Goal: Task Accomplishment & Management: Manage account settings

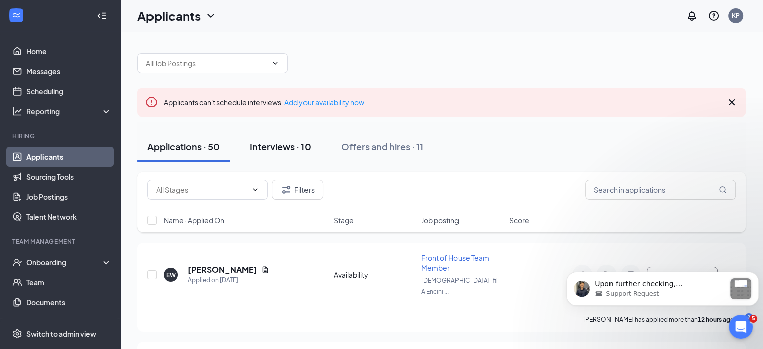
click at [290, 146] on div "Interviews · 10" at bounding box center [280, 146] width 61 height 13
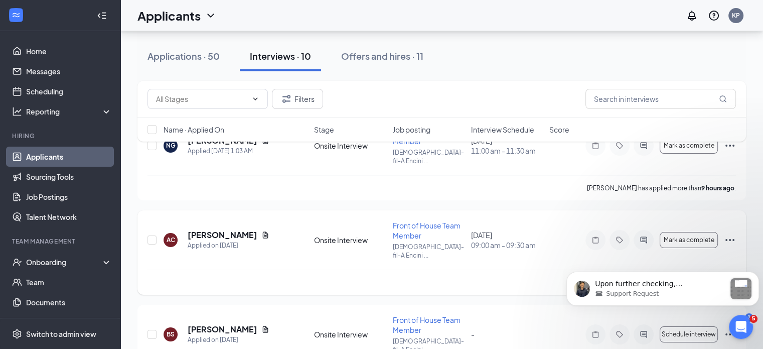
scroll to position [150, 0]
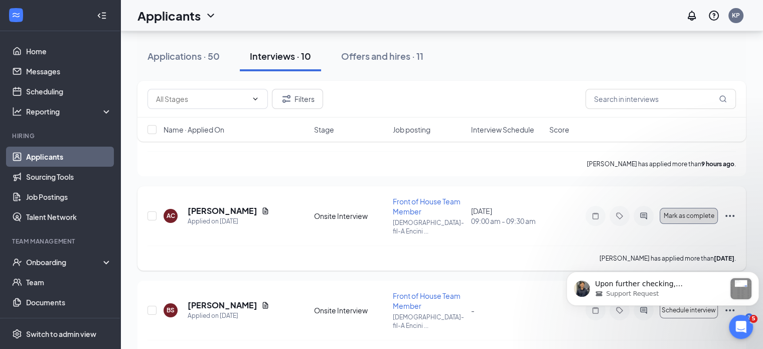
click at [688, 212] on span "Mark as complete" at bounding box center [688, 215] width 51 height 7
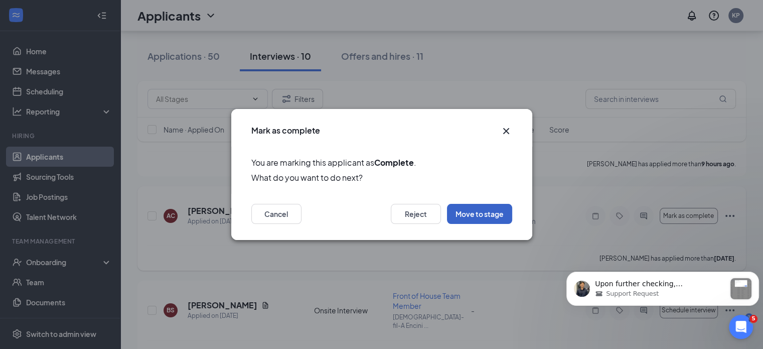
click at [484, 211] on button "Move to stage" at bounding box center [479, 214] width 65 height 20
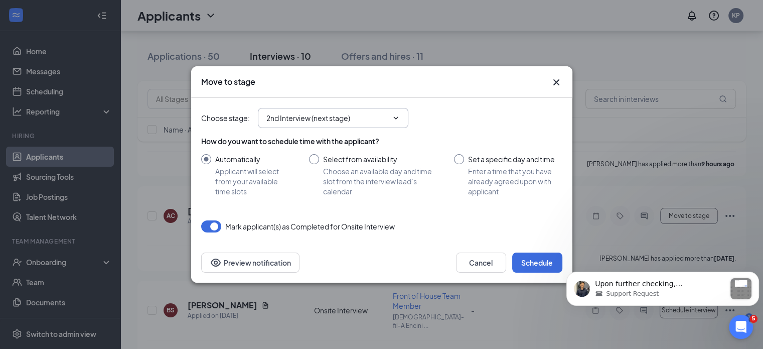
click at [399, 116] on icon "ChevronDown" at bounding box center [396, 118] width 8 height 8
click at [333, 116] on input "2nd Interview (next stage)" at bounding box center [326, 117] width 121 height 11
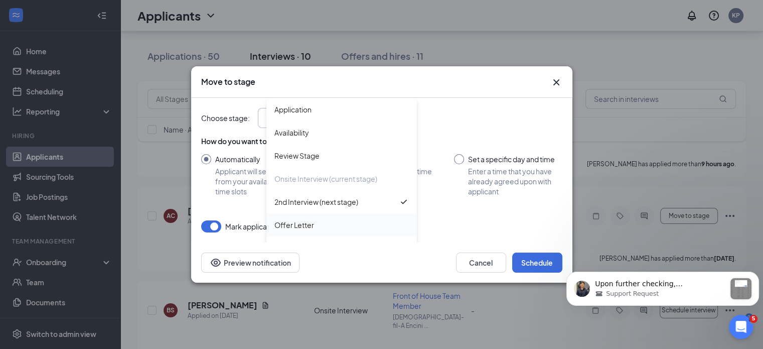
click at [305, 223] on div "Offer Letter" at bounding box center [294, 224] width 40 height 11
type input "Offer Letter"
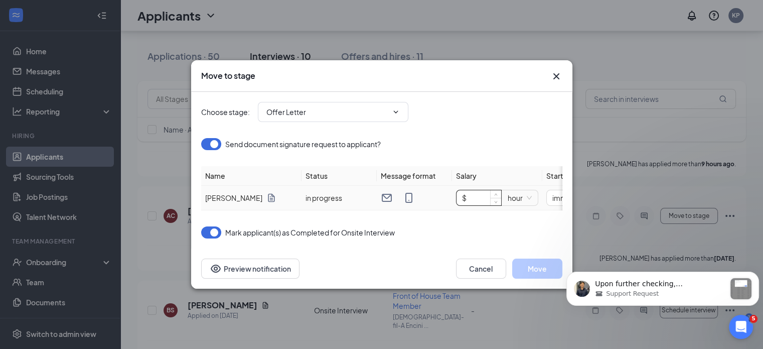
click at [478, 191] on input "$" at bounding box center [478, 197] width 45 height 15
type input "$ 20"
click at [512, 224] on div "Choose stage : Offer Letter Application Availability Review Stage Onsite Interv…" at bounding box center [381, 165] width 361 height 146
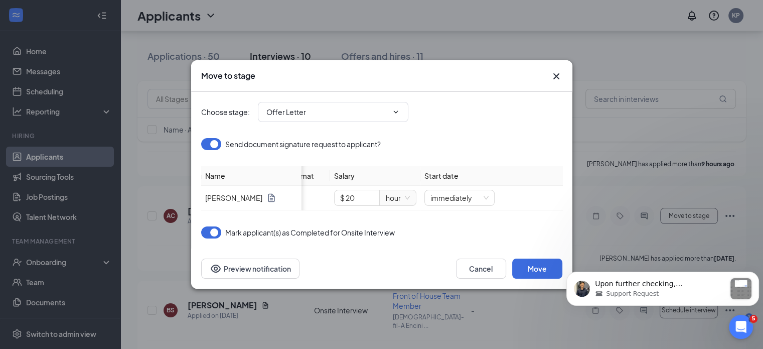
scroll to position [0, 130]
click at [536, 272] on button "Move" at bounding box center [537, 268] width 50 height 20
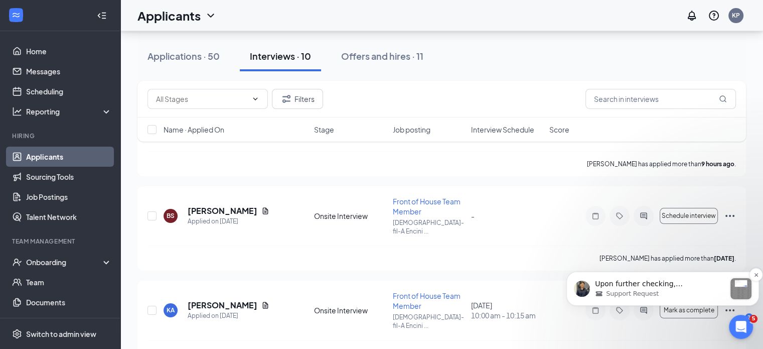
click at [722, 286] on p "Upon further checking, [PERSON_NAME], it should export all 55 active team membe…" at bounding box center [660, 284] width 130 height 10
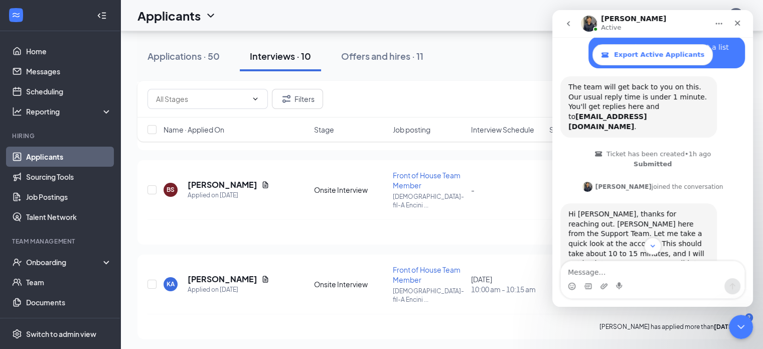
scroll to position [201, 0]
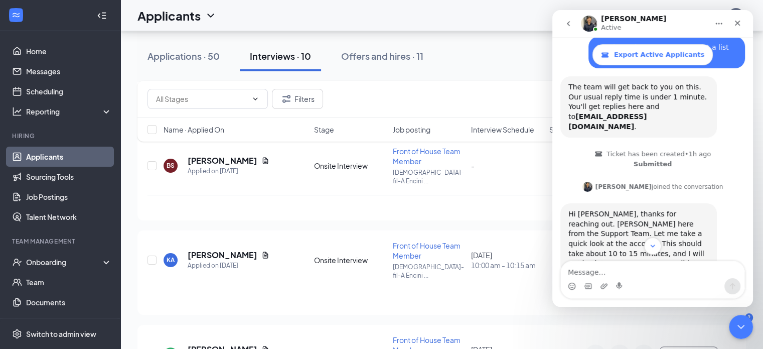
click at [641, 273] on textarea "Message…" at bounding box center [653, 269] width 184 height 17
type textarea "Received. Thanks so much!"
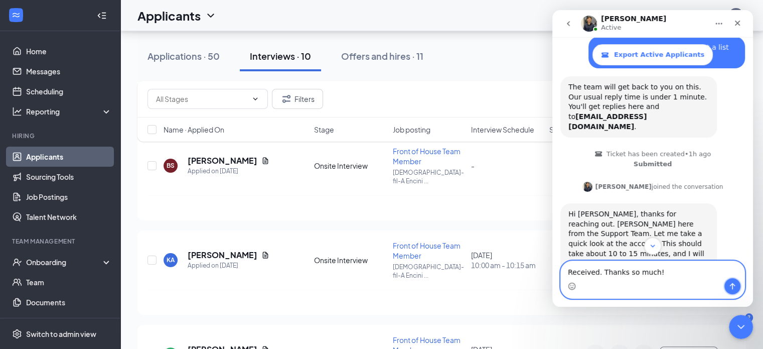
click at [731, 283] on icon "Send a message…" at bounding box center [732, 286] width 8 height 8
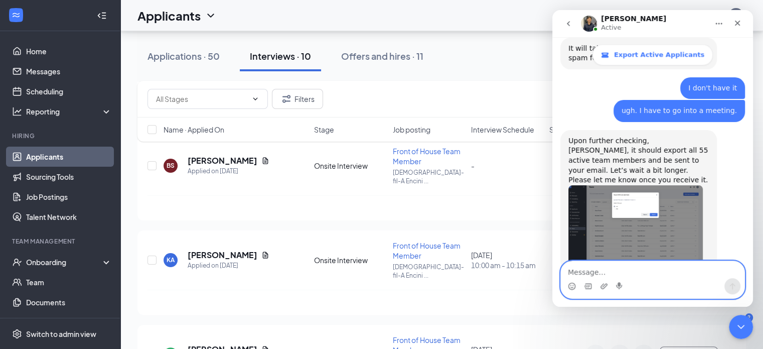
scroll to position [1111, 0]
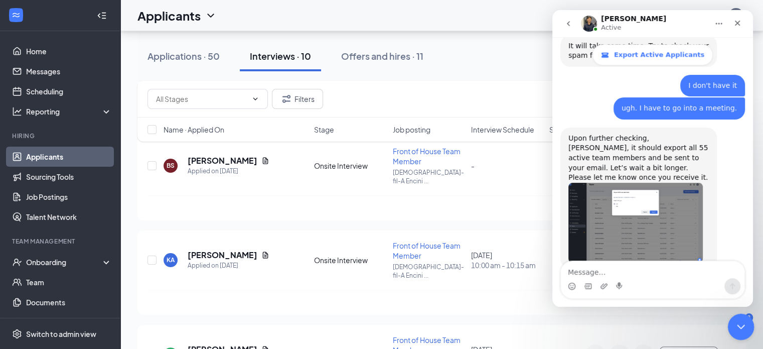
drag, startPoint x: 741, startPoint y: 319, endPoint x: 1413, endPoint y: 624, distance: 737.2
click at [742, 317] on div "Close Intercom Messenger" at bounding box center [739, 325] width 24 height 24
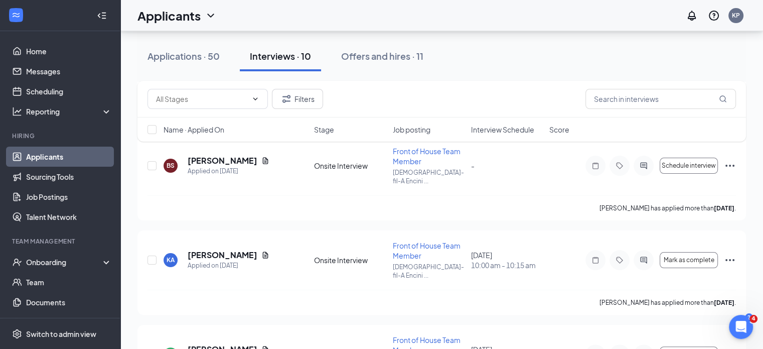
scroll to position [1149, 0]
drag, startPoint x: 384, startPoint y: 58, endPoint x: 391, endPoint y: 65, distance: 9.9
click at [384, 58] on div "Offers and hires · 12" at bounding box center [379, 56] width 84 height 13
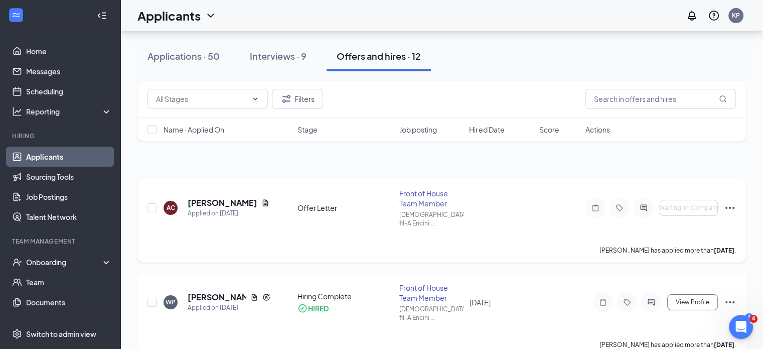
scroll to position [100, 0]
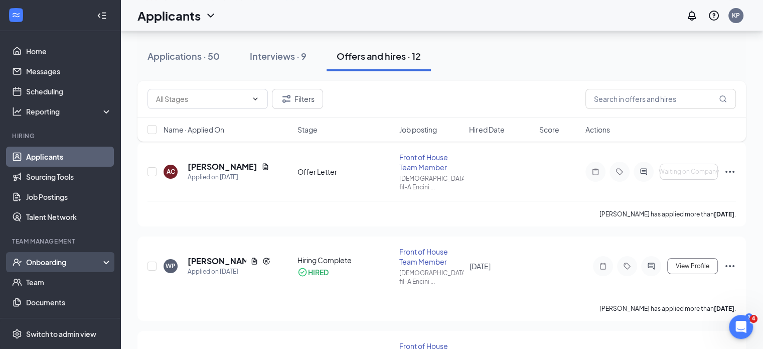
click at [62, 262] on div "Onboarding" at bounding box center [64, 262] width 77 height 10
click at [53, 281] on link "Overview" at bounding box center [69, 282] width 86 height 20
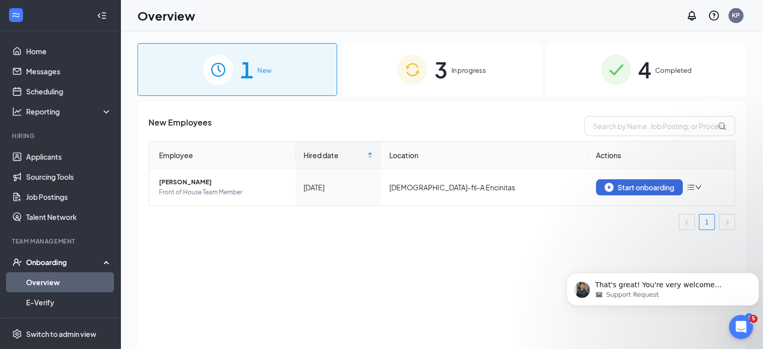
scroll to position [1160, 0]
click at [641, 187] on div "Start onboarding" at bounding box center [639, 187] width 70 height 9
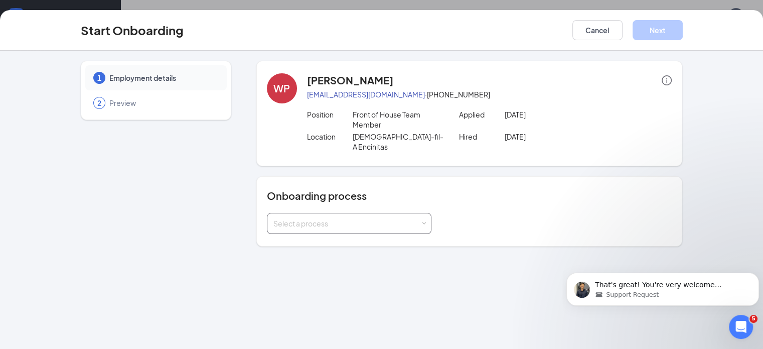
click at [421, 221] on span at bounding box center [423, 223] width 5 height 5
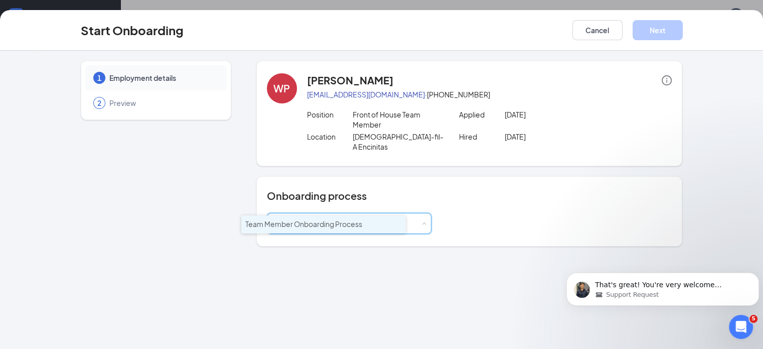
click at [339, 224] on span "Team Member Onboarding Process" at bounding box center [303, 223] width 117 height 9
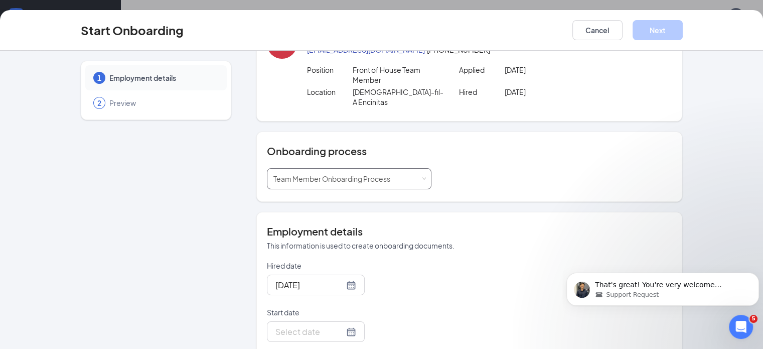
scroll to position [0, 0]
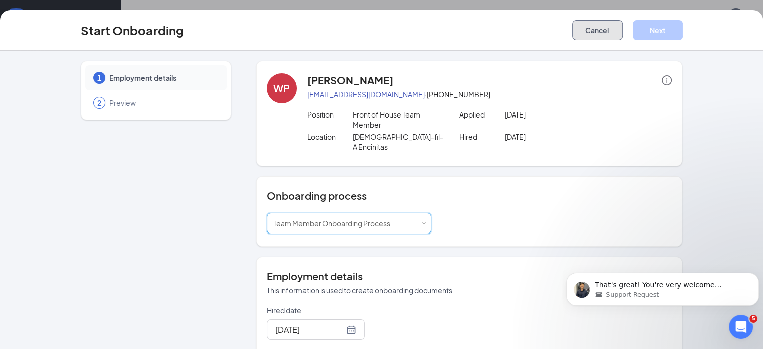
click at [623, 32] on button "Cancel" at bounding box center [597, 30] width 50 height 20
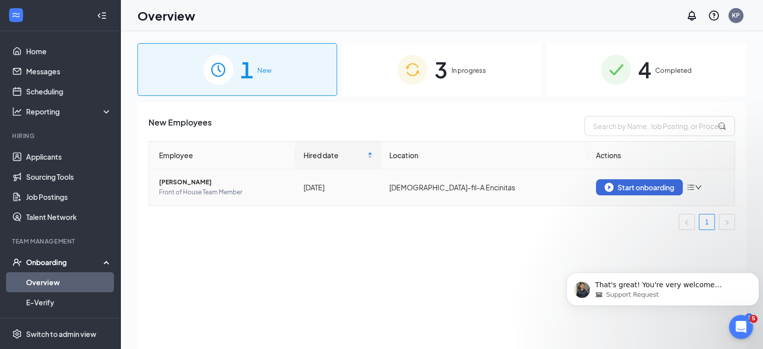
click at [692, 188] on icon "bars" at bounding box center [691, 187] width 8 height 8
click at [657, 207] on div "Remove from onboarding" at bounding box center [642, 208] width 108 height 10
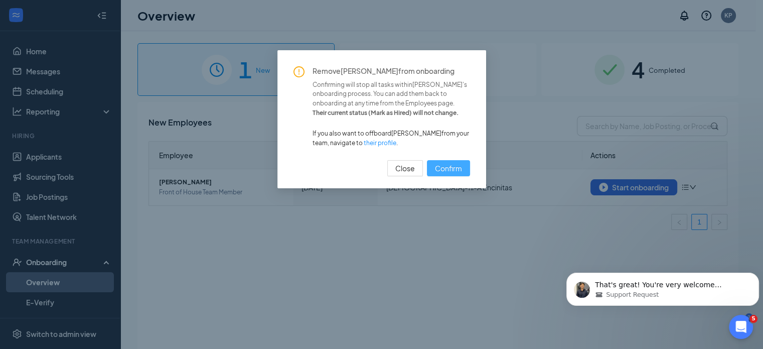
click at [448, 165] on span "Confirm" at bounding box center [448, 168] width 27 height 11
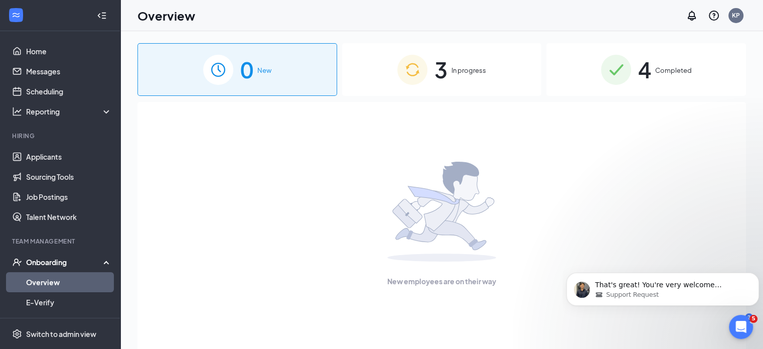
drag, startPoint x: 448, startPoint y: 74, endPoint x: 457, endPoint y: 78, distance: 10.3
click at [450, 71] on div "3 In progress" at bounding box center [442, 69] width 200 height 53
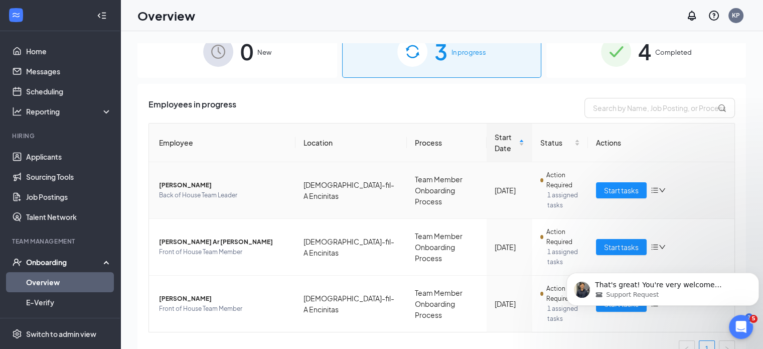
scroll to position [35, 0]
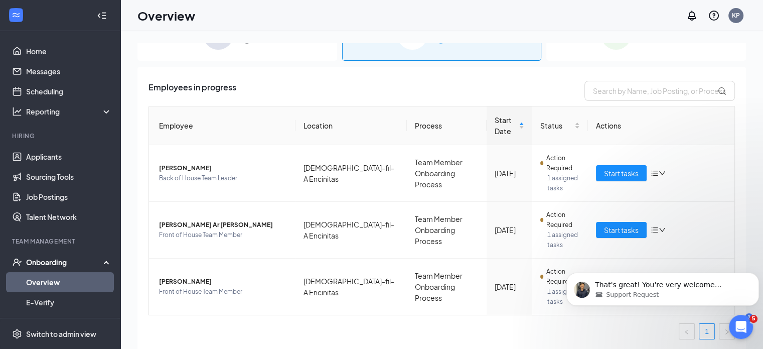
click at [757, 250] on div "0 New 3 In progress 4 Completed Employees in progress Employee Location Process…" at bounding box center [441, 212] width 643 height 363
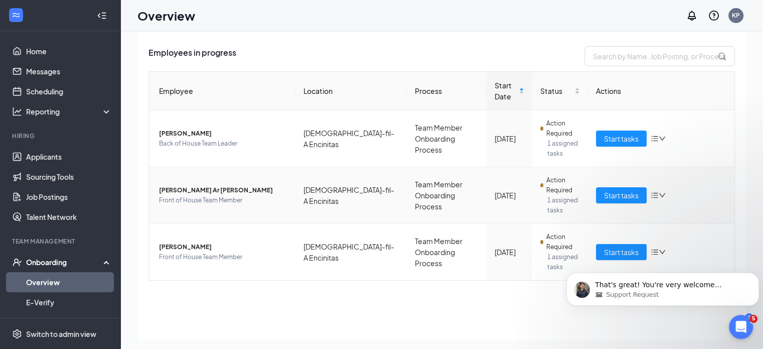
scroll to position [45, 0]
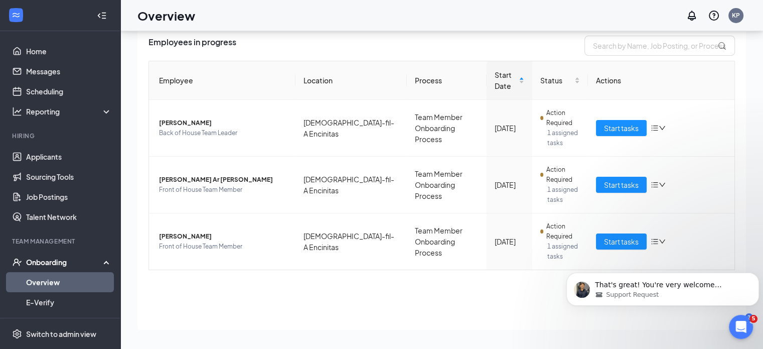
click at [66, 265] on div "Onboarding" at bounding box center [64, 262] width 77 height 10
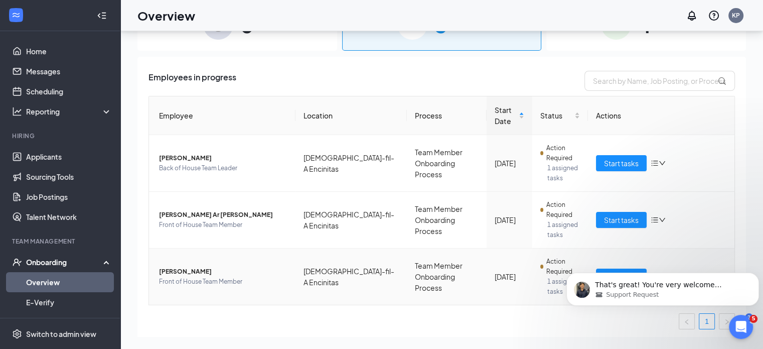
scroll to position [0, 0]
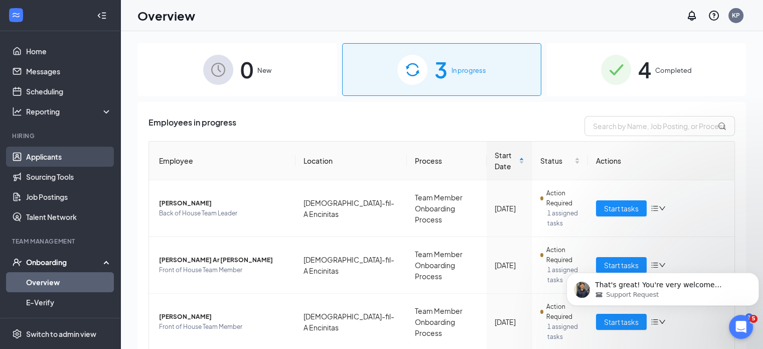
click at [64, 156] on link "Applicants" at bounding box center [69, 156] width 86 height 20
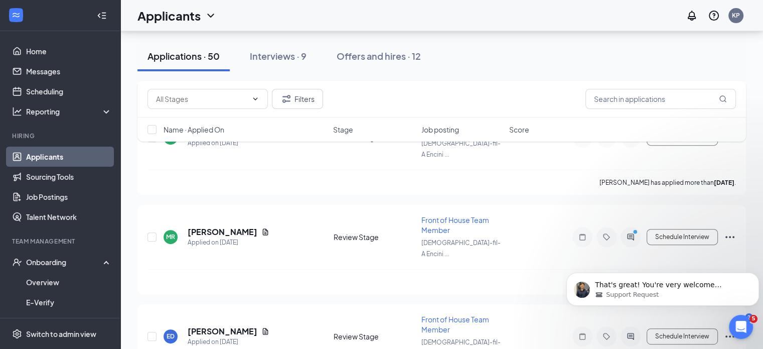
scroll to position [451, 0]
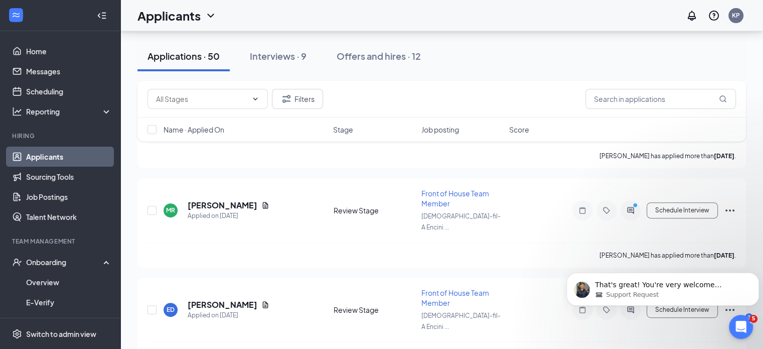
click at [213, 150] on div "Filters Name · Applied On Stage Job posting Score" at bounding box center [441, 116] width 608 height 71
click at [211, 150] on div "Filters Name · Applied On Stage Job posting Score" at bounding box center [441, 116] width 608 height 71
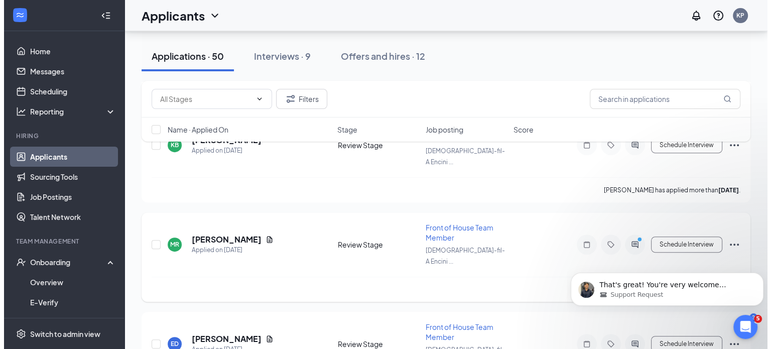
scroll to position [401, 0]
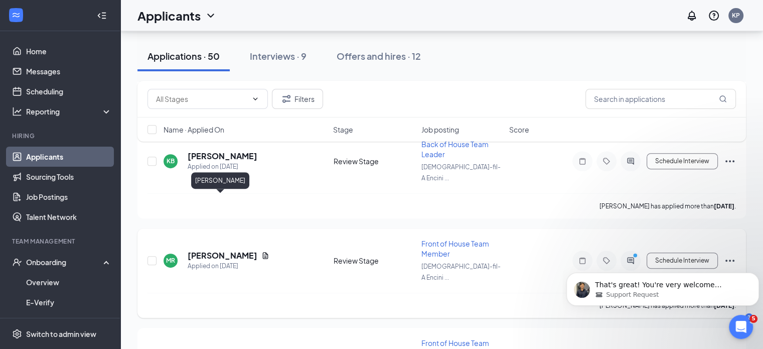
click at [239, 250] on h5 "[PERSON_NAME]" at bounding box center [223, 255] width 70 height 11
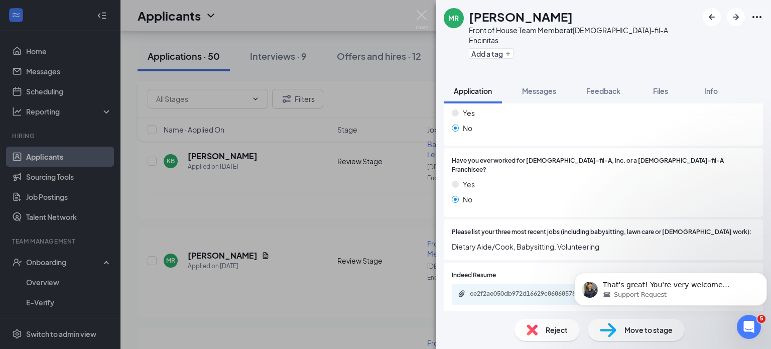
scroll to position [201, 0]
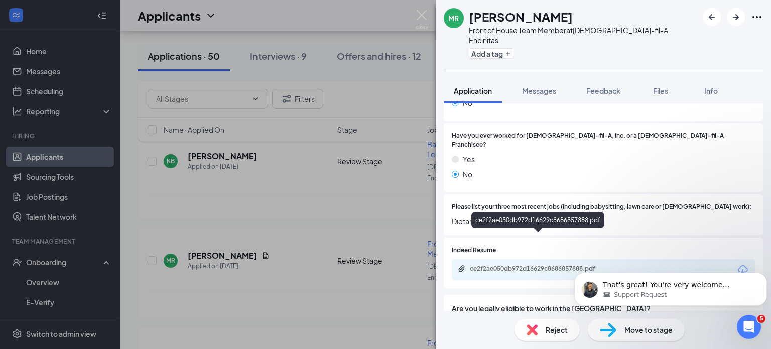
click at [570, 264] on div "ce2f2ae050db972d16629c8686857888.pdf" at bounding box center [540, 268] width 140 height 8
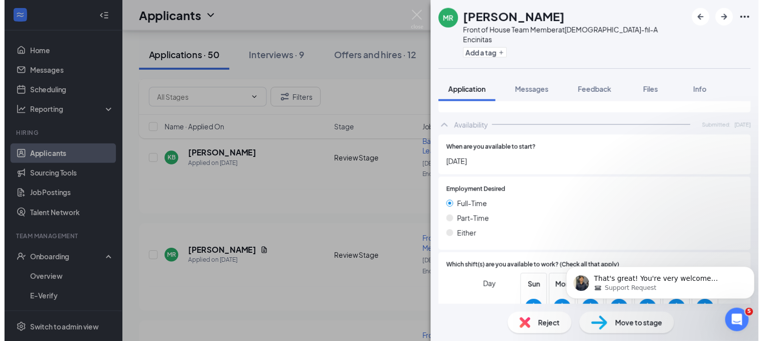
scroll to position [422, 0]
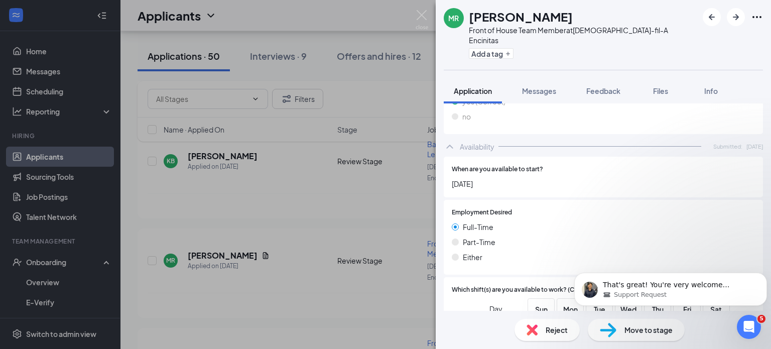
click at [371, 93] on div "[PERSON_NAME] Front of House Team Member at [DEMOGRAPHIC_DATA]-fil-A Encinitas …" at bounding box center [385, 174] width 771 height 349
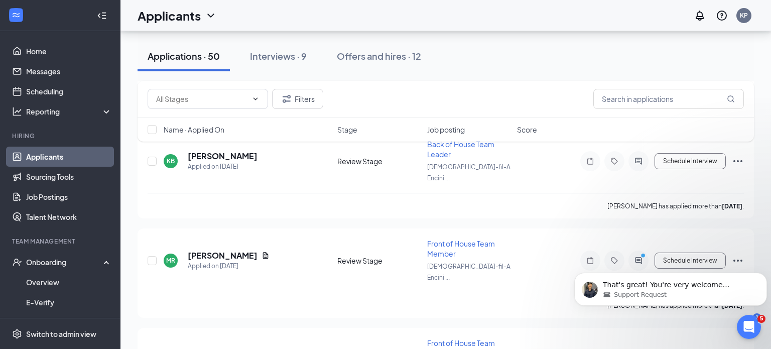
click at [449, 105] on div "Filters" at bounding box center [445, 99] width 596 height 20
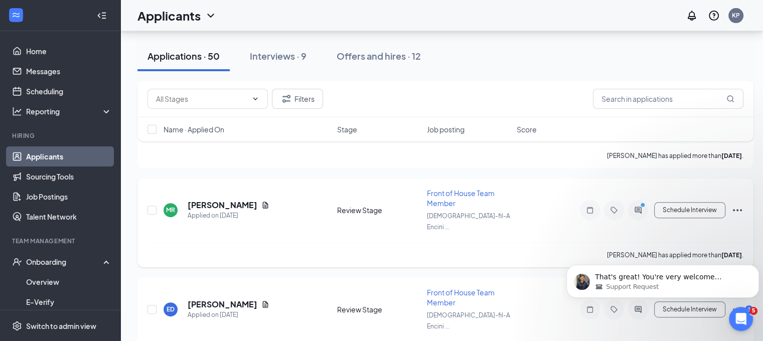
scroll to position [401, 0]
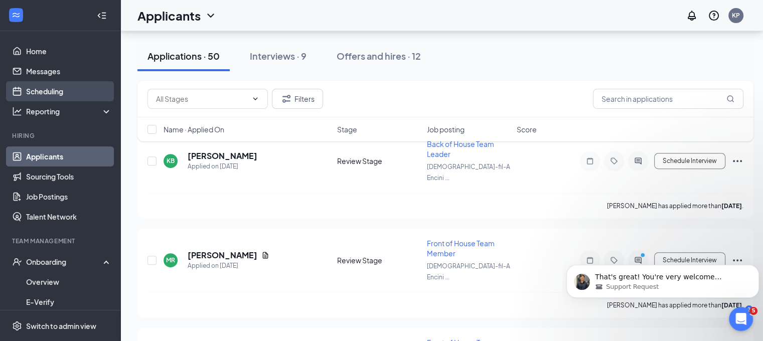
click at [46, 89] on link "Scheduling" at bounding box center [69, 91] width 86 height 20
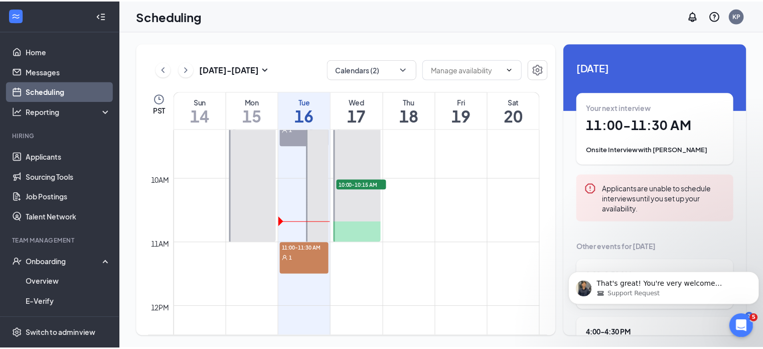
scroll to position [543, 0]
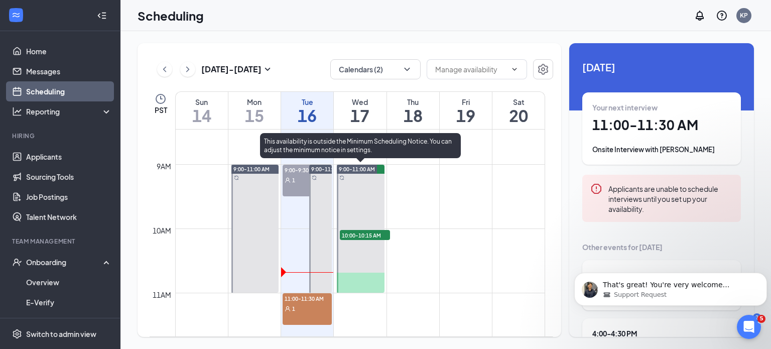
click at [365, 168] on span "9:00-11:00 AM" at bounding box center [357, 169] width 36 height 7
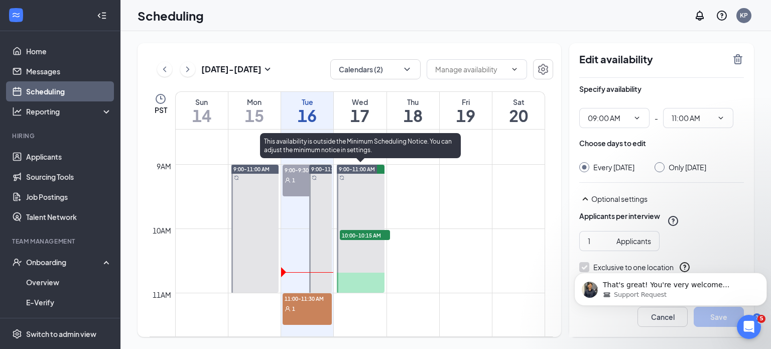
click at [366, 236] on span "10:00-10:15 AM" at bounding box center [365, 235] width 50 height 10
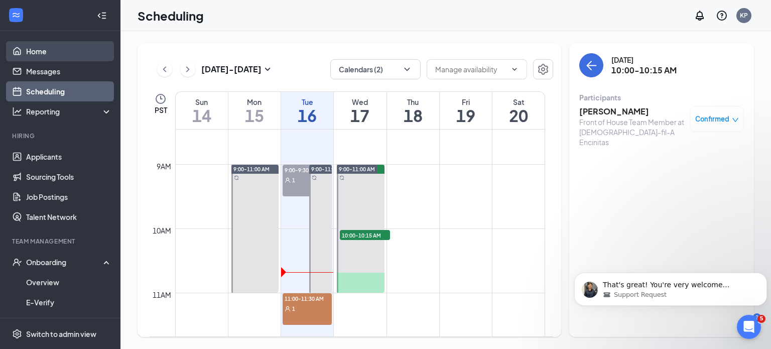
click at [45, 46] on link "Home" at bounding box center [69, 51] width 86 height 20
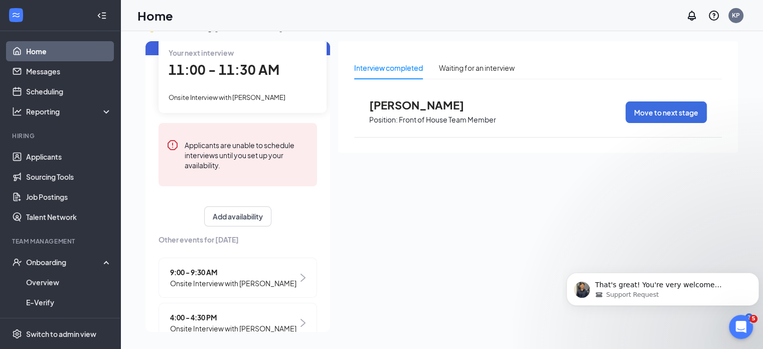
scroll to position [95, 0]
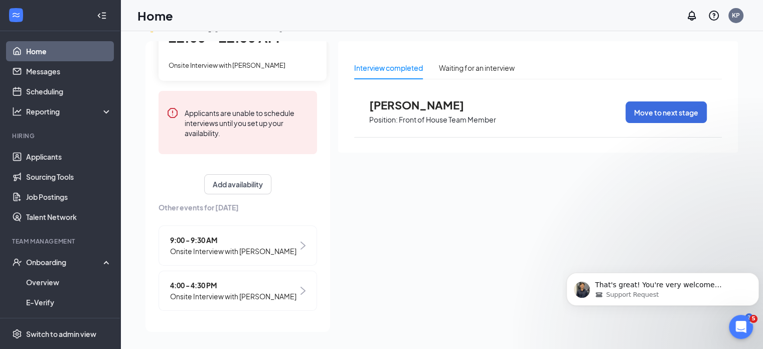
click at [225, 202] on span "Other events for [DATE]" at bounding box center [238, 207] width 159 height 11
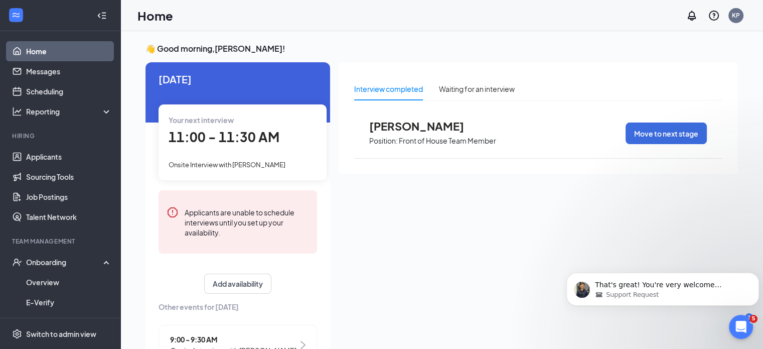
scroll to position [0, 0]
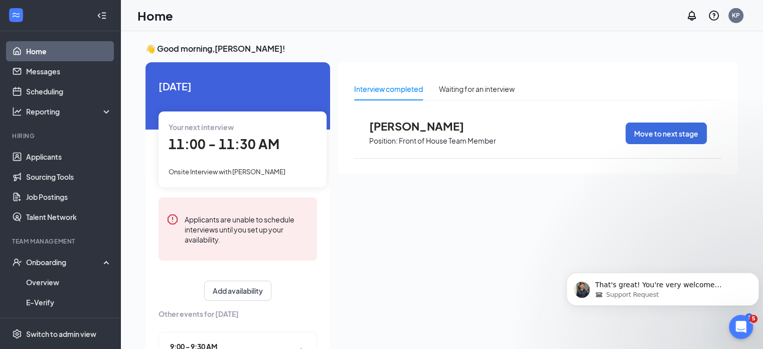
click at [216, 83] on span "[DATE]" at bounding box center [238, 86] width 159 height 16
click at [253, 86] on span "[DATE]" at bounding box center [238, 86] width 159 height 16
click at [460, 88] on div "Waiting for an interview" at bounding box center [477, 88] width 76 height 11
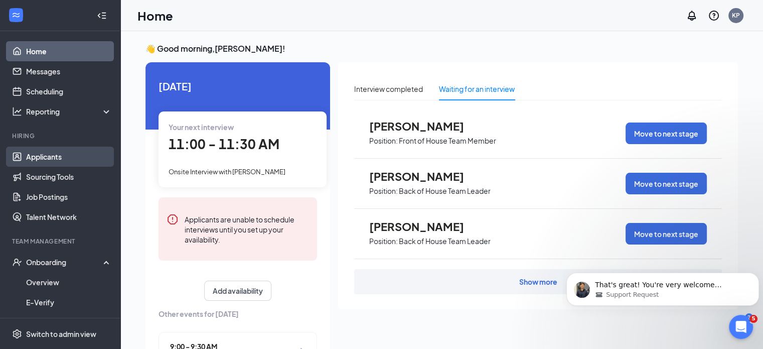
click at [55, 158] on link "Applicants" at bounding box center [69, 156] width 86 height 20
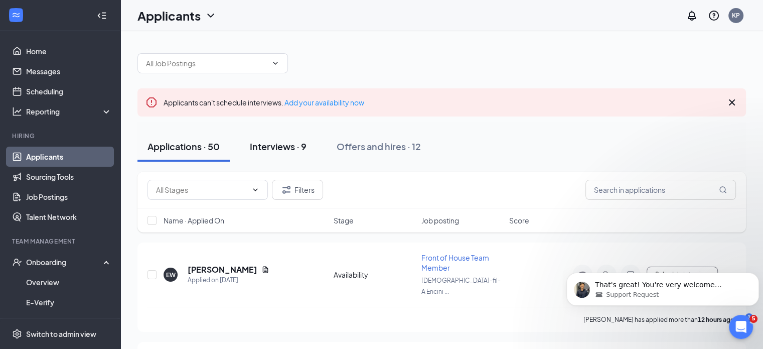
click at [283, 150] on div "Interviews · 9" at bounding box center [278, 146] width 57 height 13
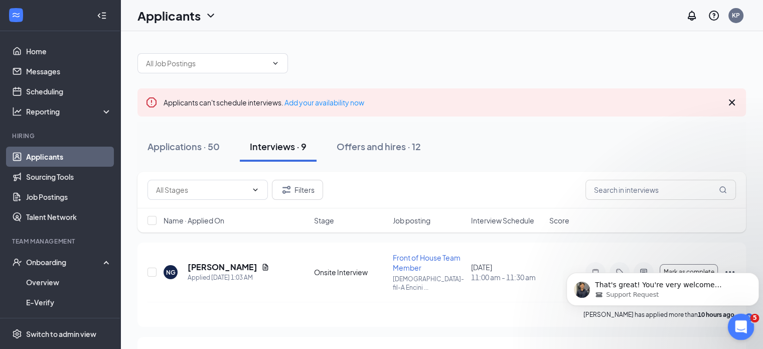
click at [744, 326] on icon "Open Intercom Messenger" at bounding box center [739, 325] width 17 height 17
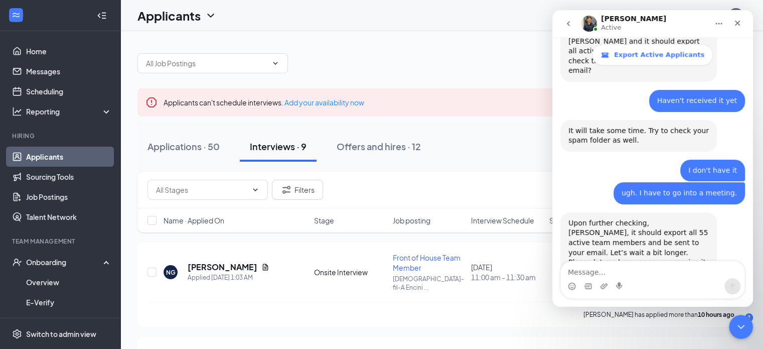
scroll to position [1177, 0]
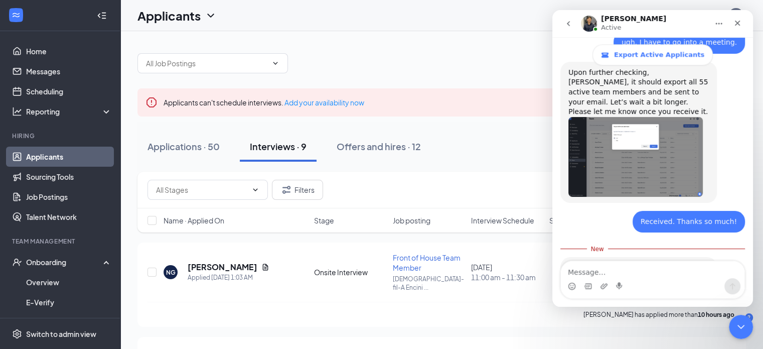
click at [602, 266] on textarea "Message…" at bounding box center [653, 269] width 184 height 17
type textarea "N"
type textarea "No thank you"
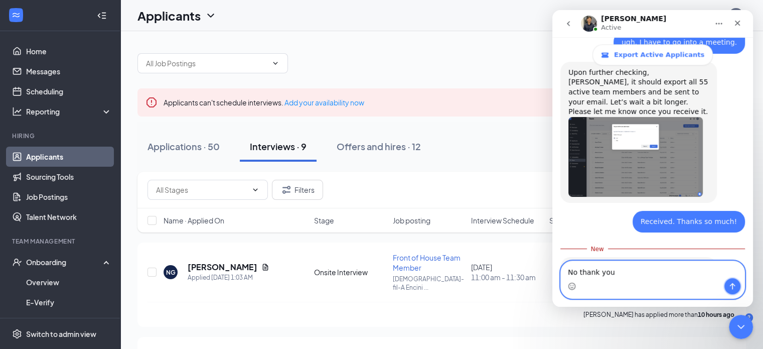
click at [730, 282] on icon "Send a message…" at bounding box center [732, 286] width 8 height 8
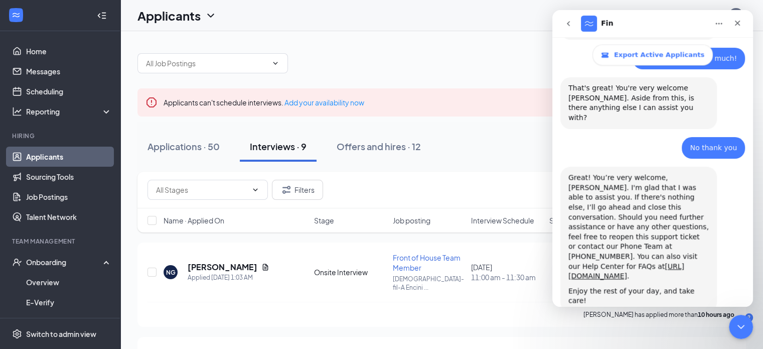
scroll to position [1344, 0]
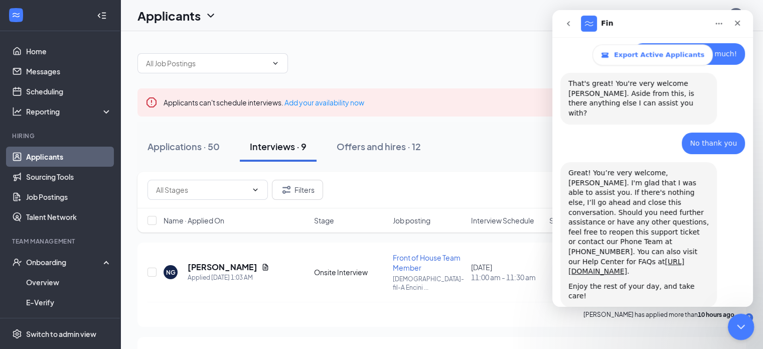
click at [740, 324] on icon "Close Intercom Messenger" at bounding box center [739, 325] width 12 height 12
